Goal: Task Accomplishment & Management: Use online tool/utility

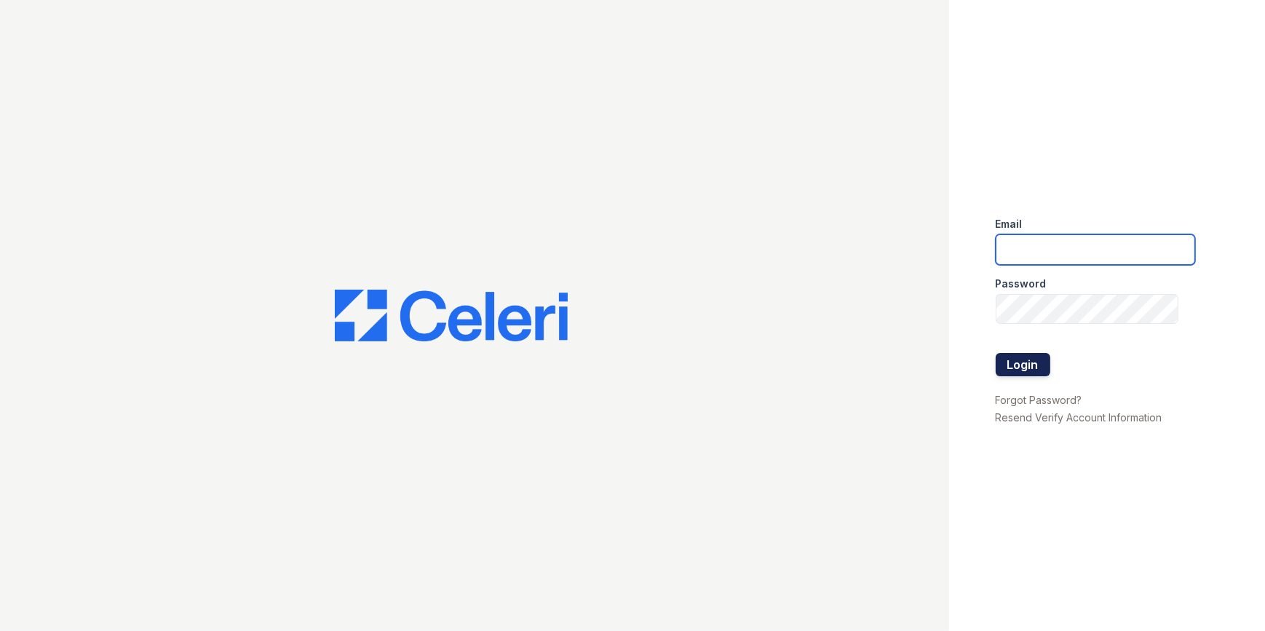
type input "[EMAIL_ADDRESS][DOMAIN_NAME]"
click at [1013, 371] on button "Login" at bounding box center [1023, 364] width 55 height 23
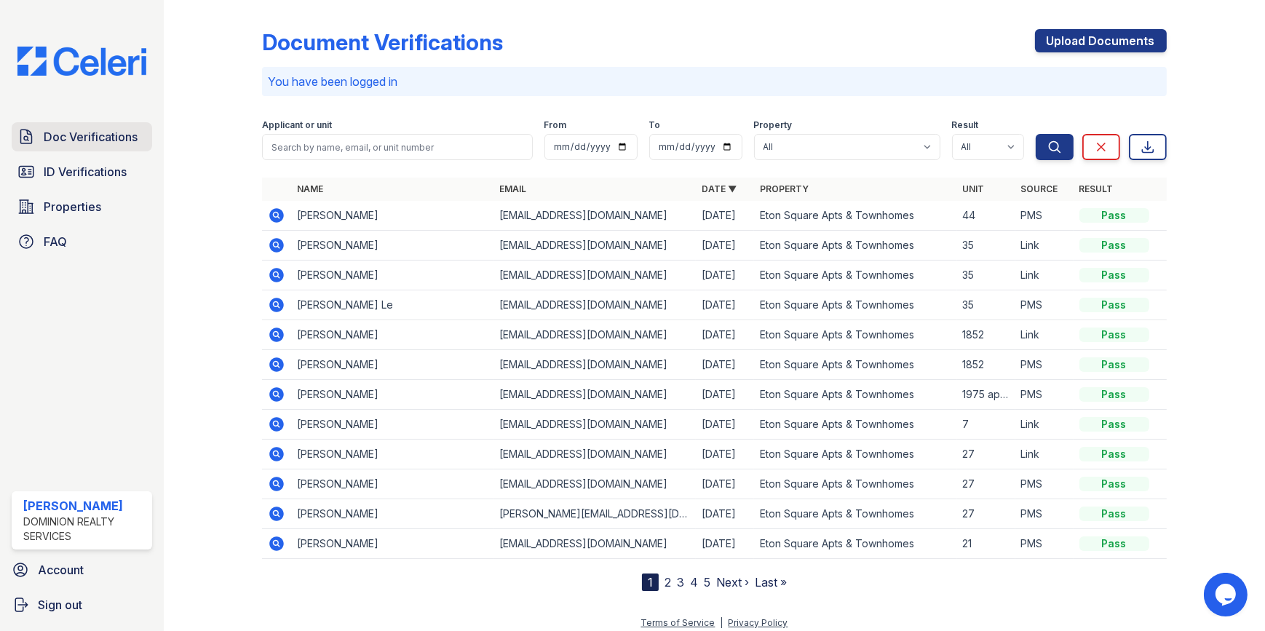
click at [89, 124] on link "Doc Verifications" at bounding box center [82, 136] width 141 height 29
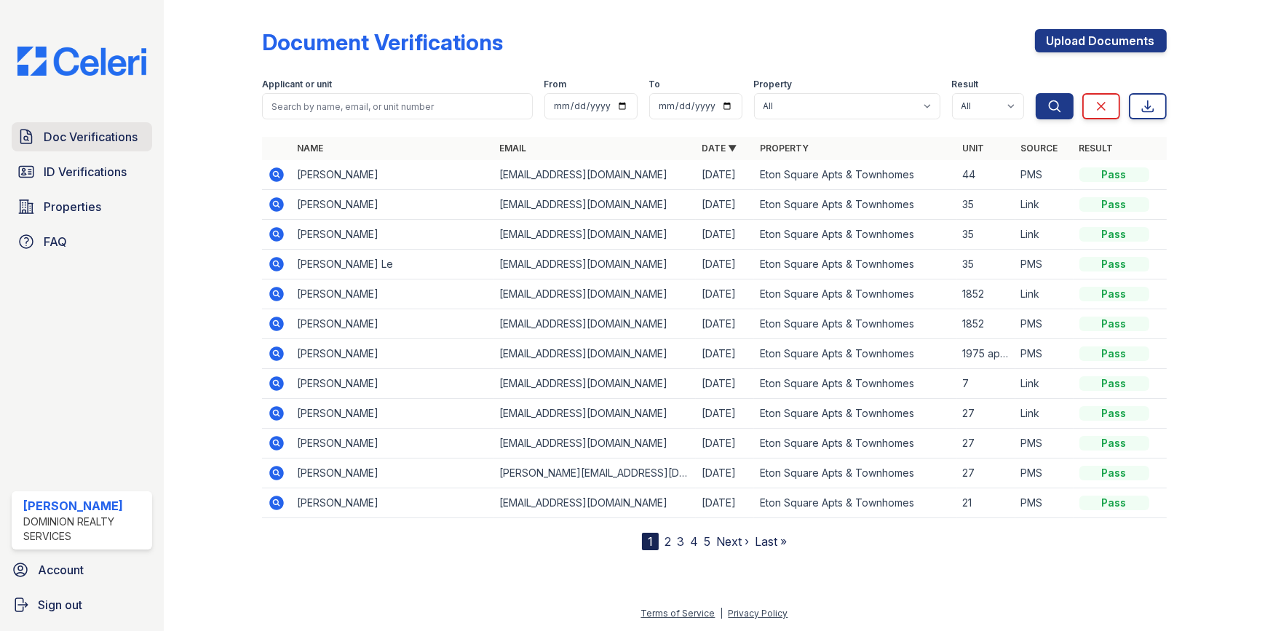
click at [81, 144] on span "Doc Verifications" at bounding box center [91, 136] width 94 height 17
click at [44, 148] on link "Doc Verifications" at bounding box center [82, 136] width 141 height 29
click at [117, 62] on img at bounding box center [82, 61] width 152 height 29
click at [95, 128] on span "Doc Verifications" at bounding box center [91, 136] width 94 height 17
click at [87, 142] on span "Doc Verifications" at bounding box center [91, 136] width 94 height 17
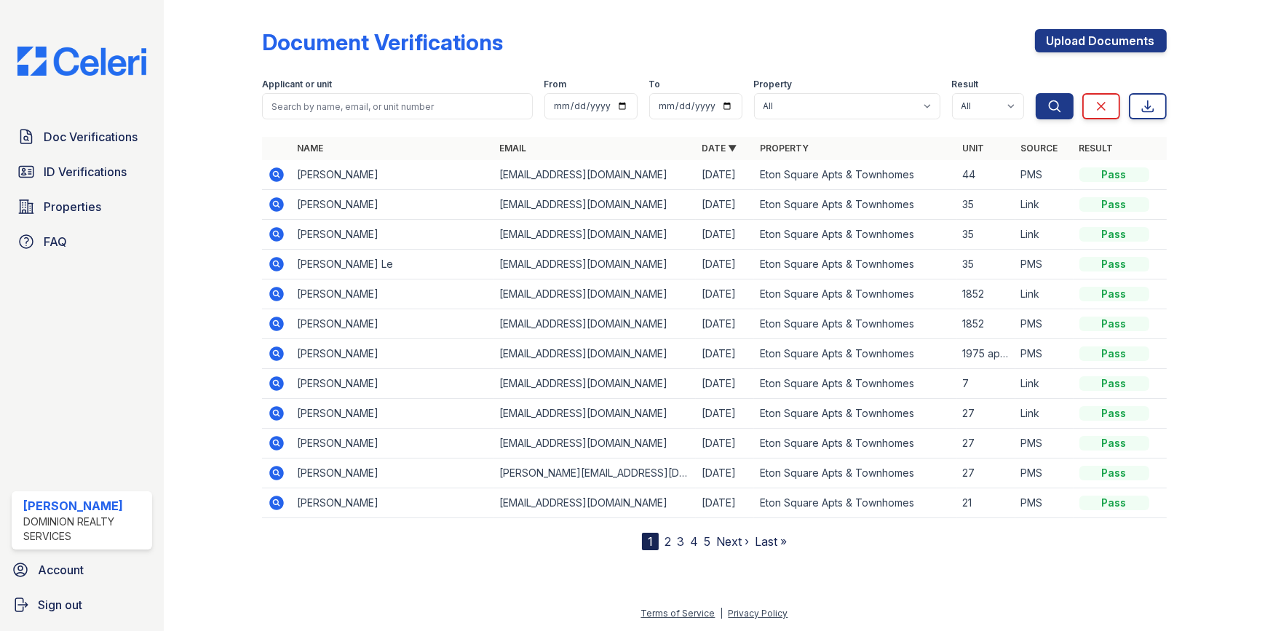
click at [89, 59] on img at bounding box center [82, 61] width 152 height 29
